Goal: Transaction & Acquisition: Download file/media

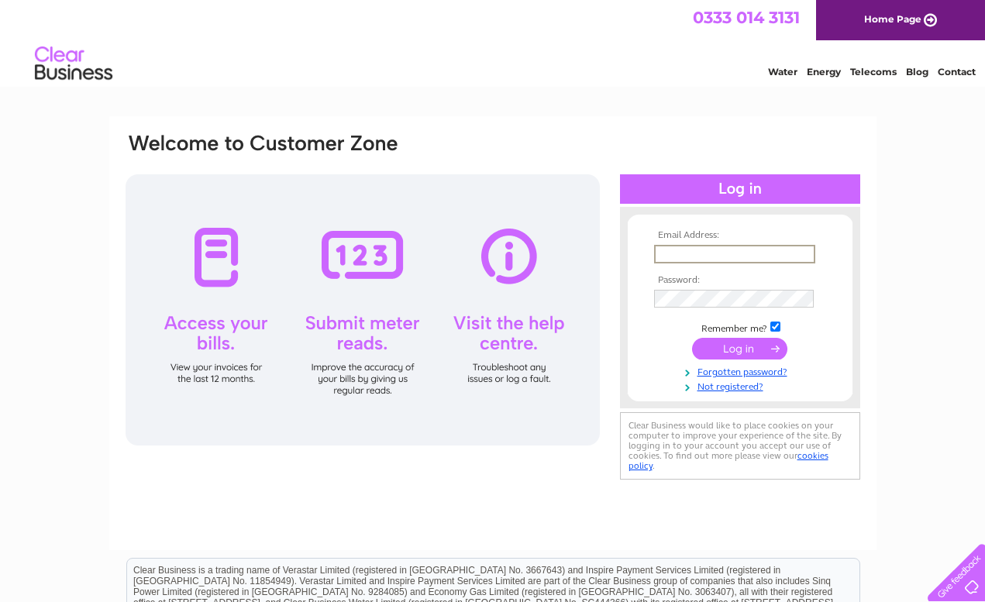
type input "mhairimcdermott@btinternet.com"
click at [739, 347] on input "submit" at bounding box center [739, 347] width 95 height 22
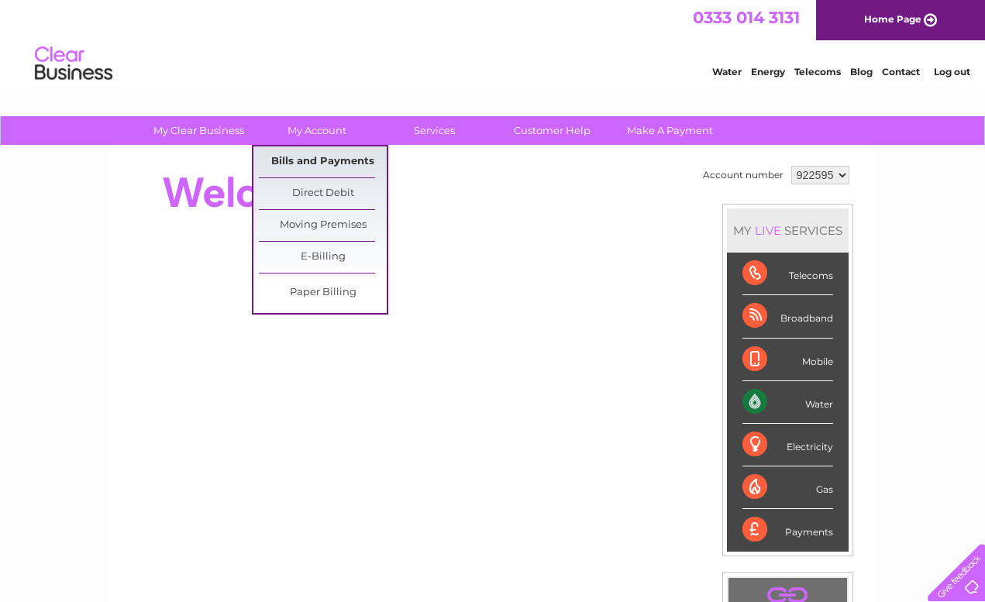
click at [342, 160] on link "Bills and Payments" at bounding box center [323, 161] width 128 height 31
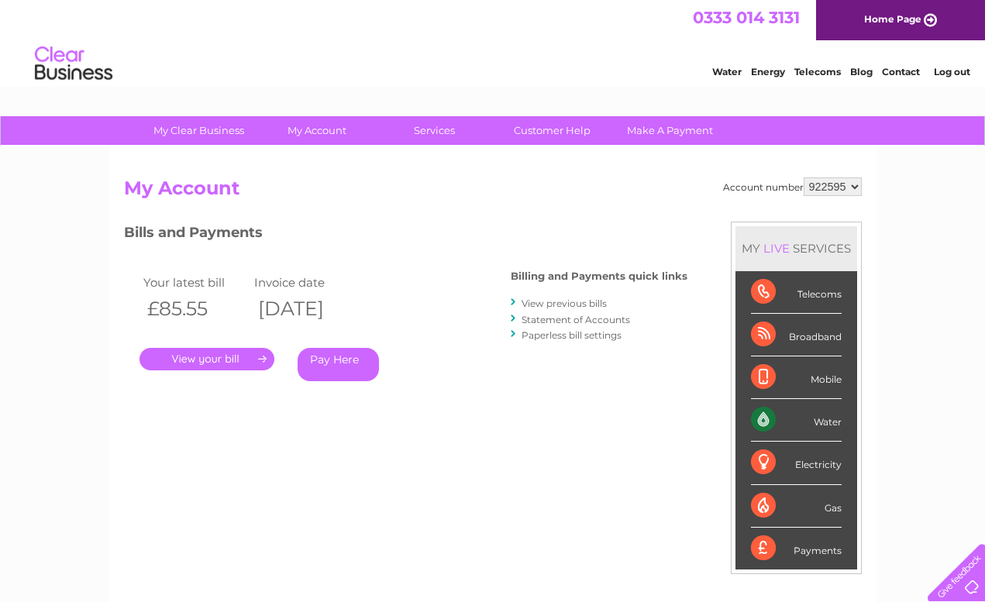
click at [218, 359] on link "." at bounding box center [206, 359] width 135 height 22
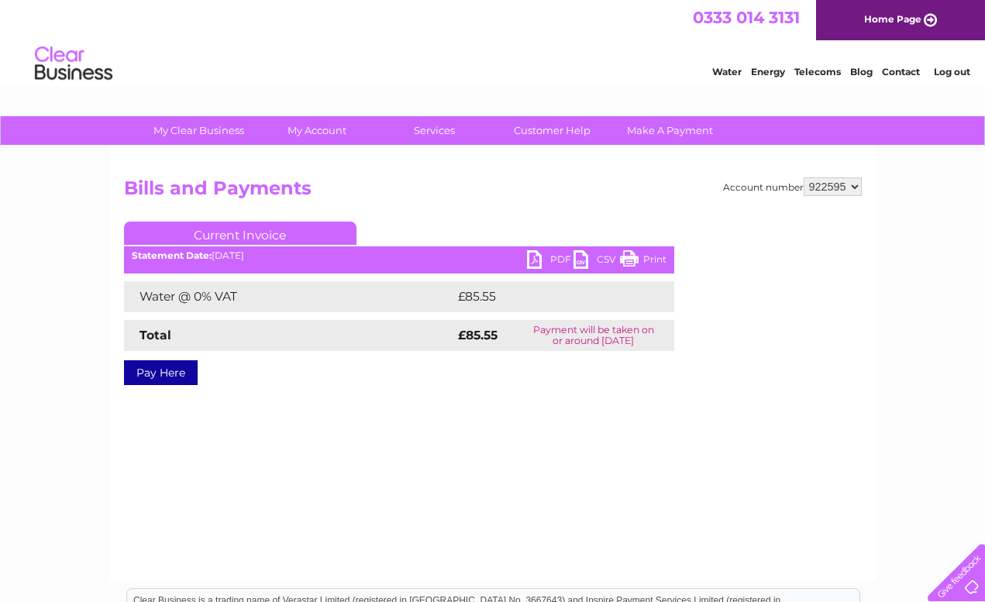
click at [541, 260] on link "PDF" at bounding box center [550, 261] width 46 height 22
click at [593, 53] on div "Water Energy Telecoms Blog Contact Log out" at bounding box center [492, 65] width 985 height 50
click at [936, 75] on link "Log out" at bounding box center [951, 72] width 36 height 12
